Goal: Task Accomplishment & Management: Manage account settings

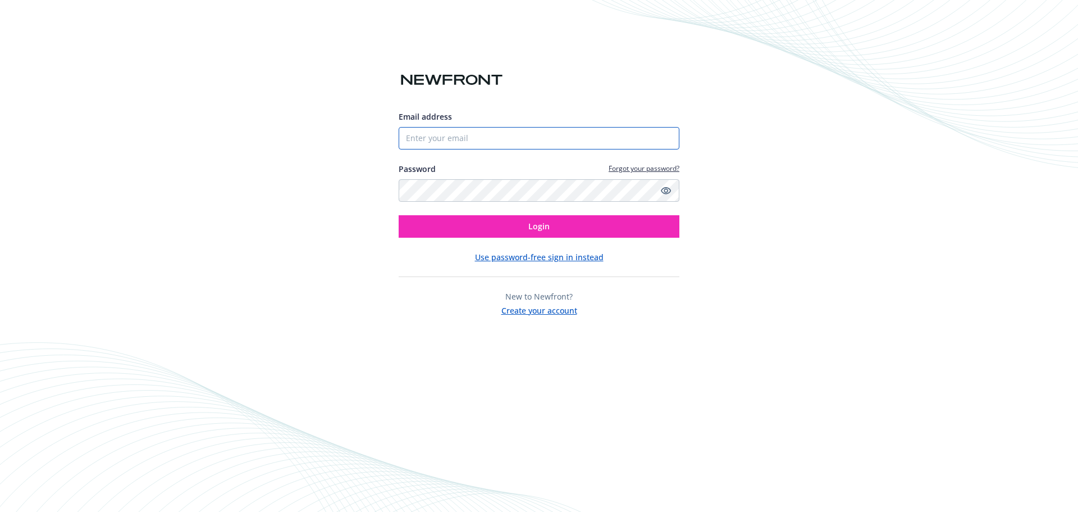
click at [523, 145] on input "Email address" at bounding box center [539, 138] width 281 height 22
type input "ALMercado@canyonrockinc.com"
click at [226, 235] on div "Email address ALMercado@canyonrockinc.com Password Forgot your password? Login …" at bounding box center [539, 256] width 1078 height 512
click at [666, 190] on icon "Show password" at bounding box center [666, 190] width 10 height 10
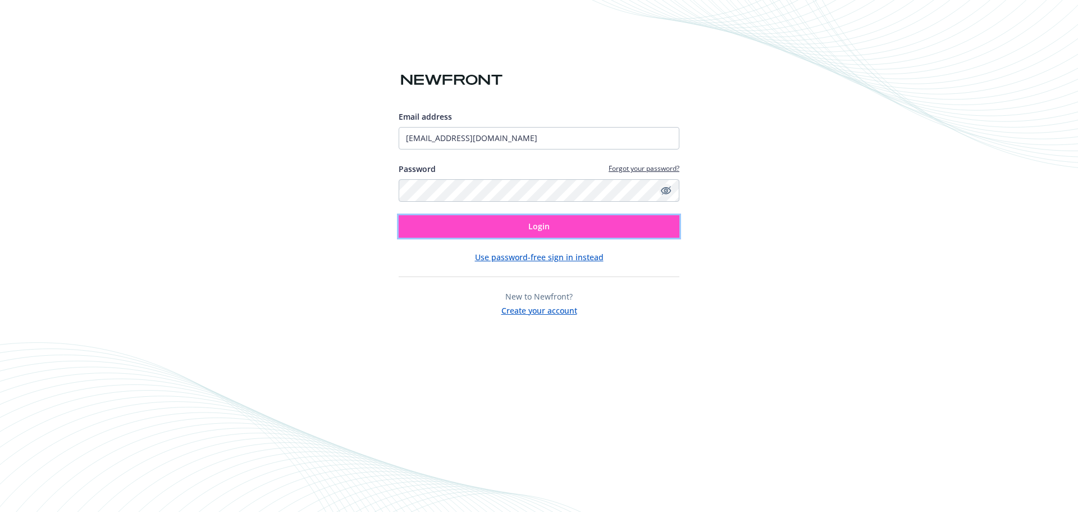
click at [561, 220] on button "Login" at bounding box center [539, 226] width 281 height 22
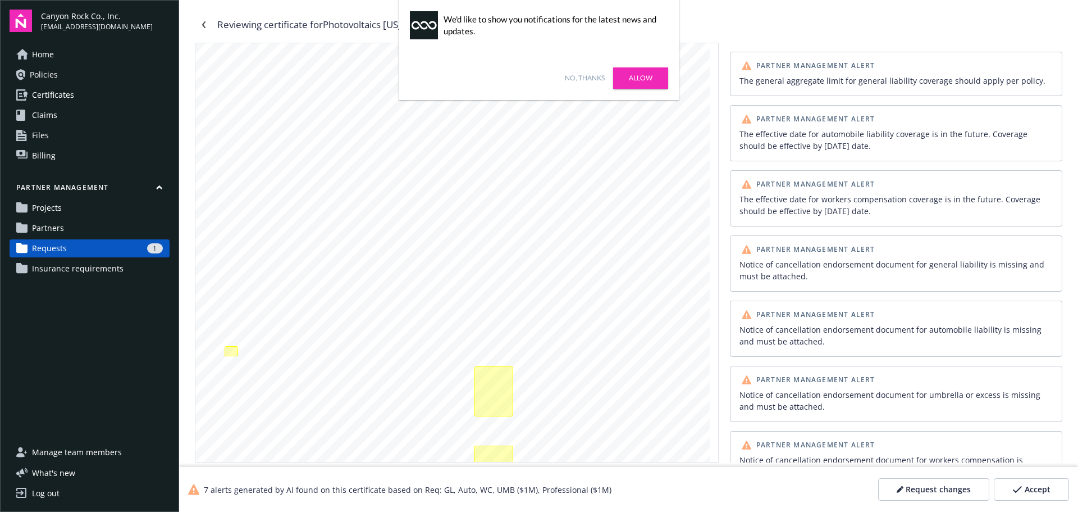
click at [643, 72] on link "Allow" at bounding box center [640, 77] width 55 height 21
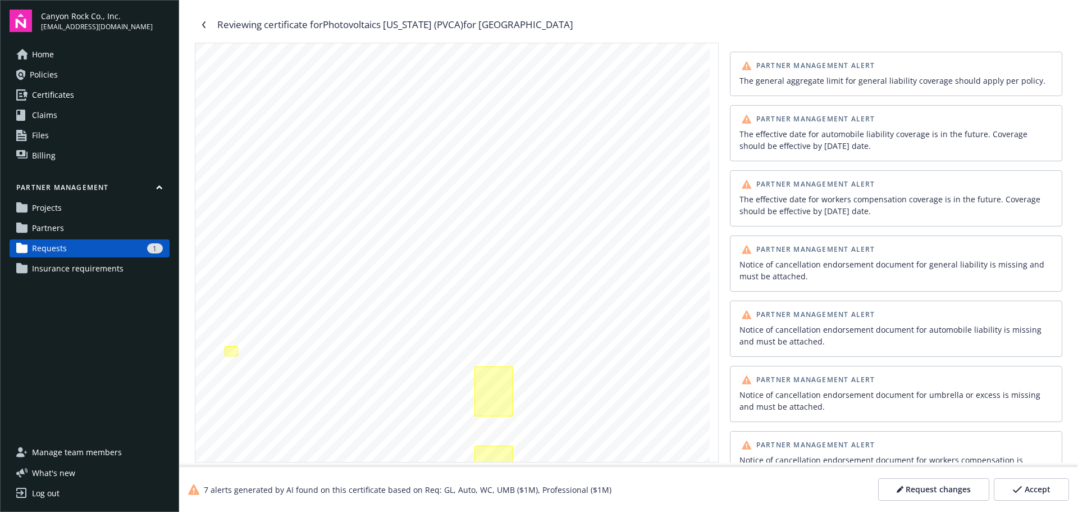
drag, startPoint x: 204, startPoint y: 26, endPoint x: 214, endPoint y: 42, distance: 19.5
click at [204, 25] on icon "Navigate back" at bounding box center [203, 24] width 3 height 7
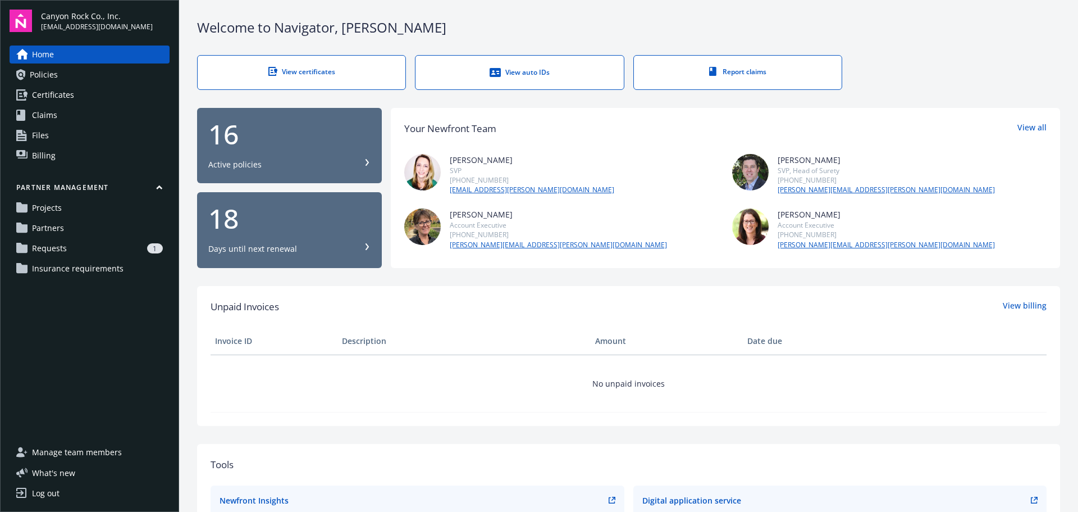
click at [34, 251] on span "Requests" at bounding box center [49, 248] width 35 height 18
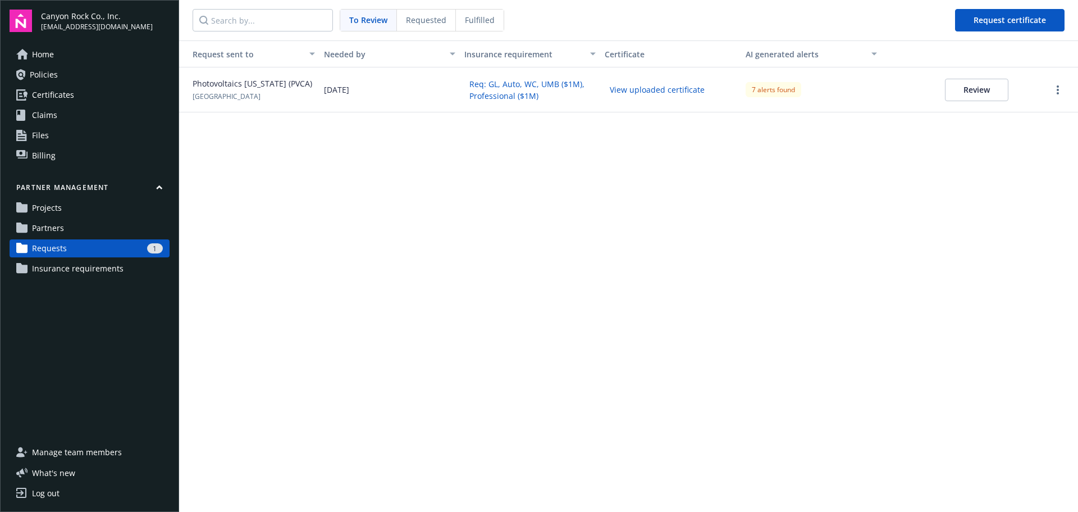
click at [782, 88] on div "7 alerts found" at bounding box center [774, 89] width 56 height 15
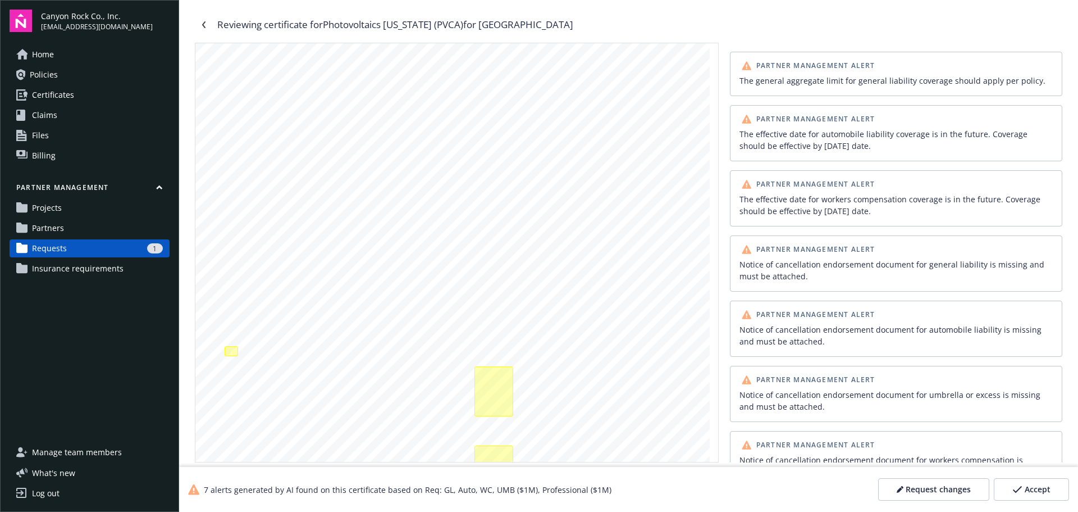
click at [1042, 489] on span "Accept" at bounding box center [1038, 488] width 26 height 11
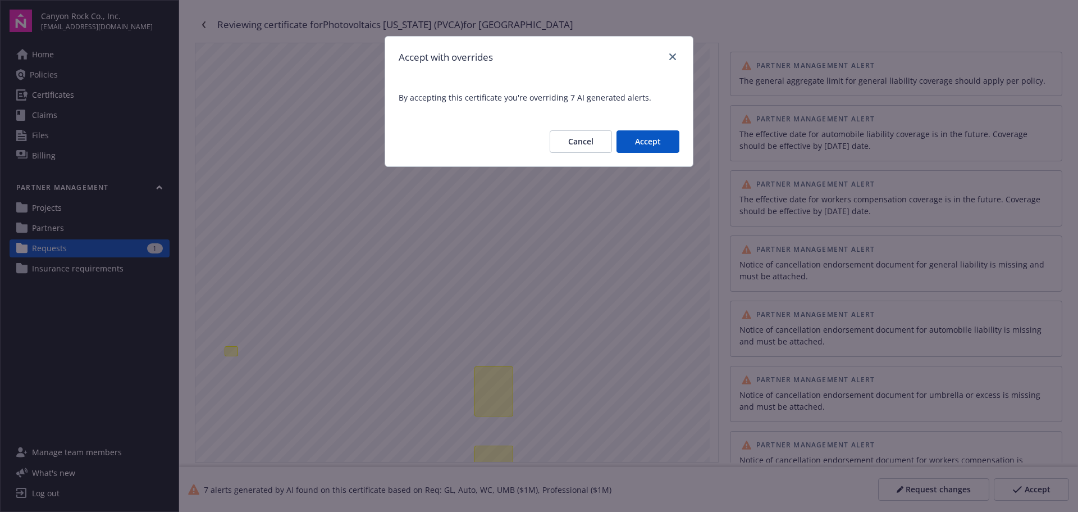
click at [663, 141] on button "Accept" at bounding box center [647, 141] width 63 height 22
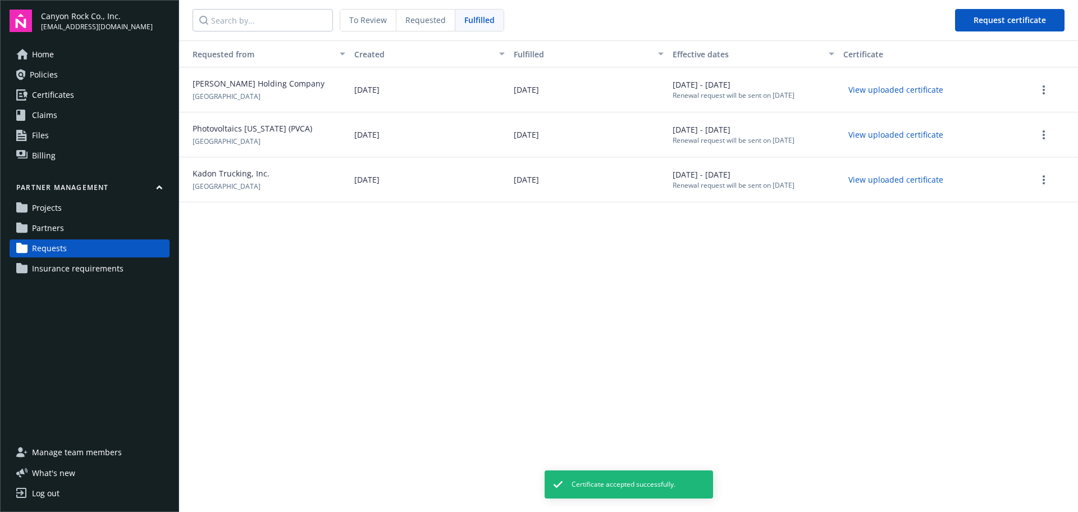
click at [369, 19] on span "To Review" at bounding box center [368, 20] width 38 height 12
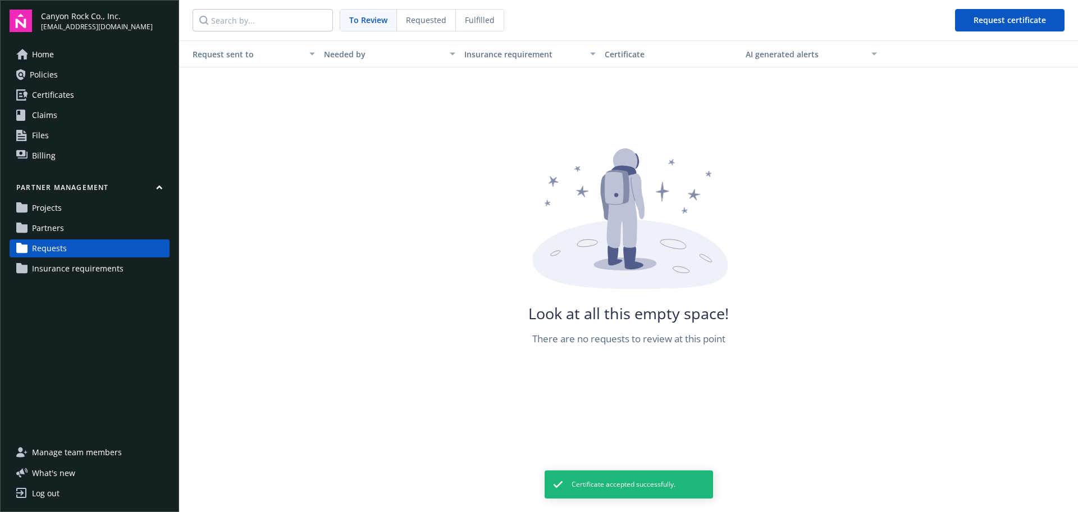
click at [417, 20] on span "Requested" at bounding box center [426, 20] width 40 height 12
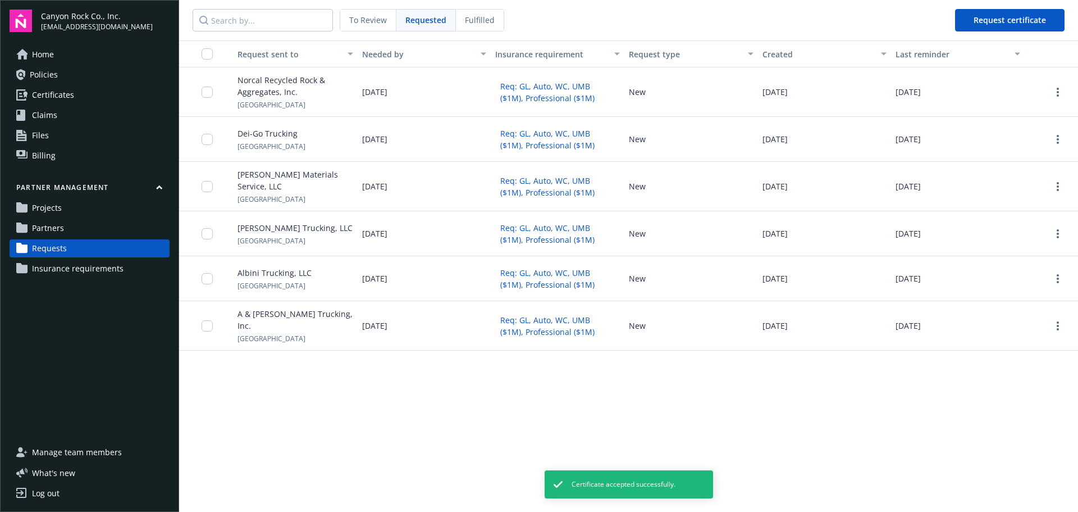
click at [373, 15] on span "To Review" at bounding box center [368, 20] width 38 height 12
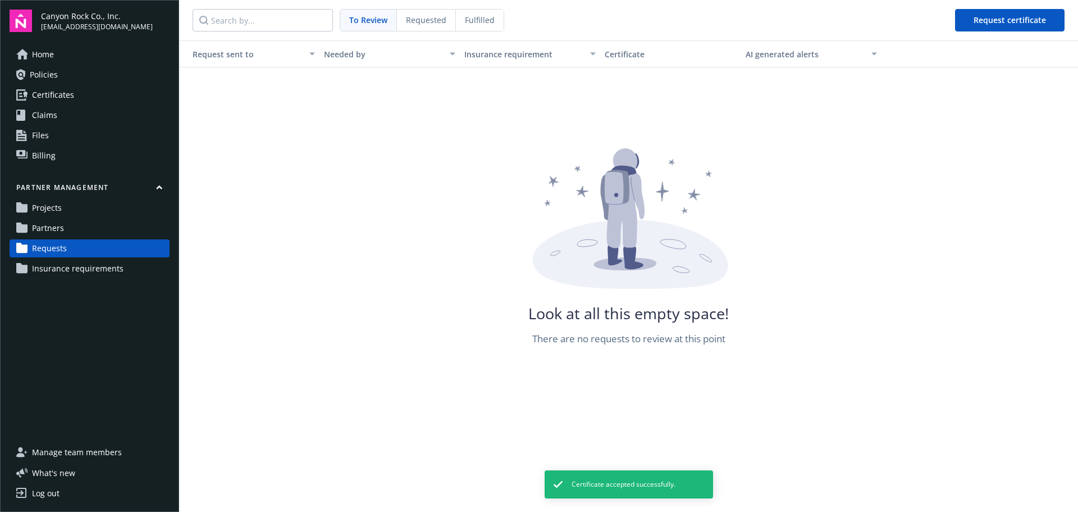
click at [424, 24] on span "Requested" at bounding box center [426, 20] width 40 height 12
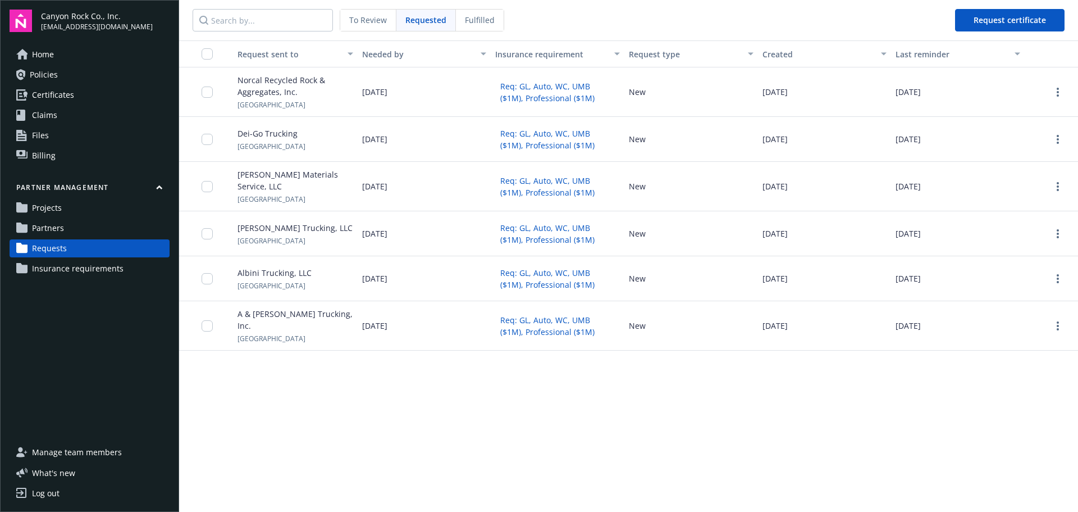
click at [474, 17] on span "Fulfilled" at bounding box center [480, 20] width 30 height 12
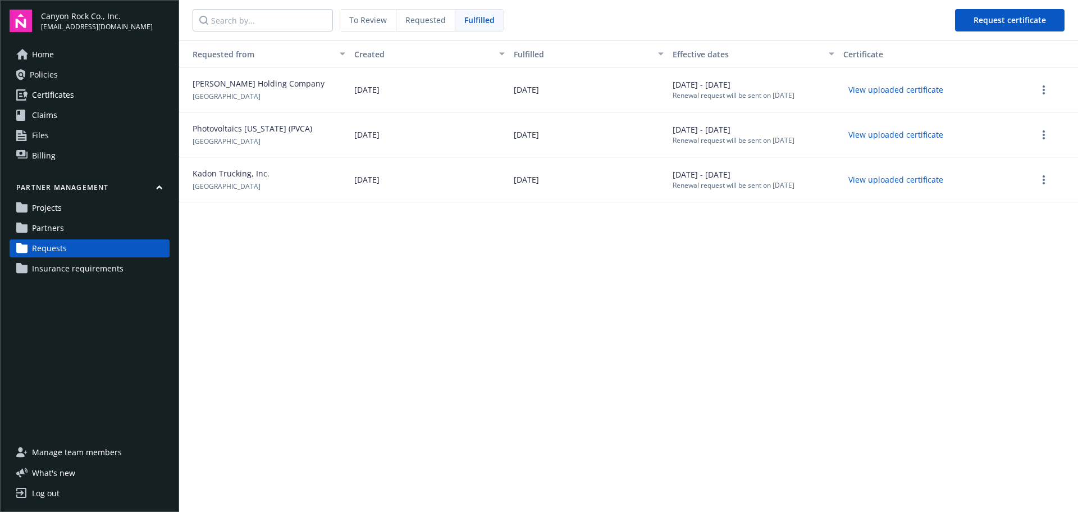
click at [42, 225] on span "Partners" at bounding box center [48, 228] width 32 height 18
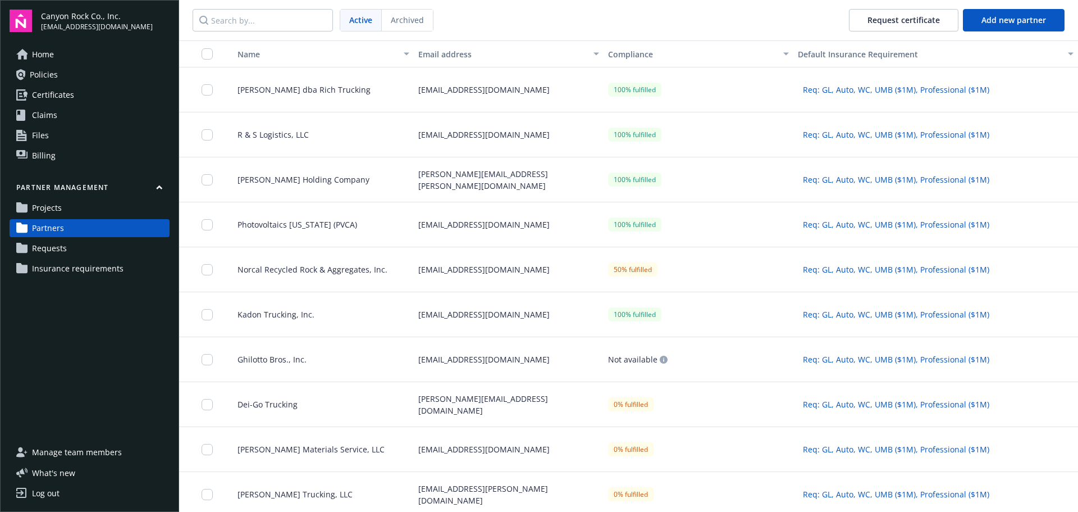
click at [322, 271] on span "Norcal Recycled Rock & Aggregates, Inc." at bounding box center [308, 269] width 159 height 12
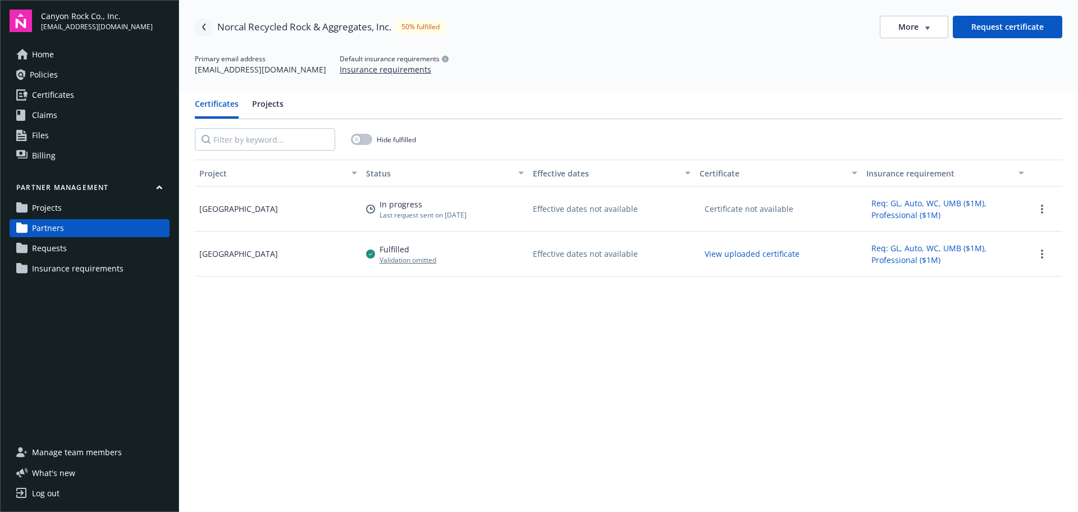
click at [203, 24] on icon "Navigate back" at bounding box center [203, 27] width 7 height 7
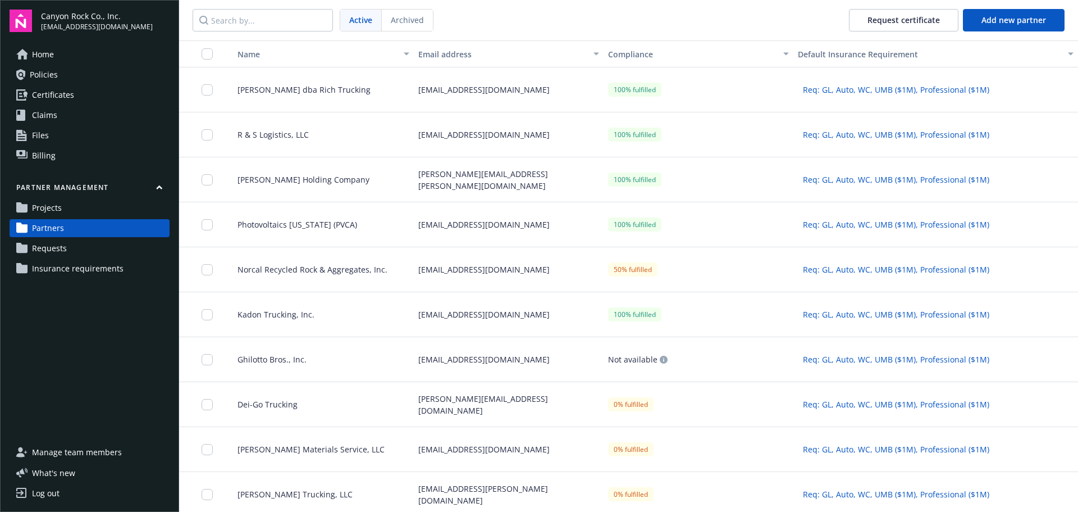
click at [58, 490] on div "Log out" at bounding box center [46, 493] width 28 height 18
